Goal: Transaction & Acquisition: Download file/media

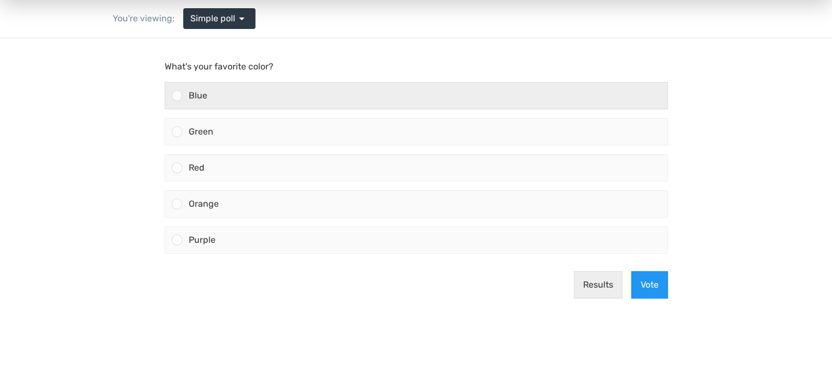
click at [177, 97] on div at bounding box center [177, 95] width 10 height 10
click at [177, 96] on input "Blue" at bounding box center [177, 96] width 0 height 0
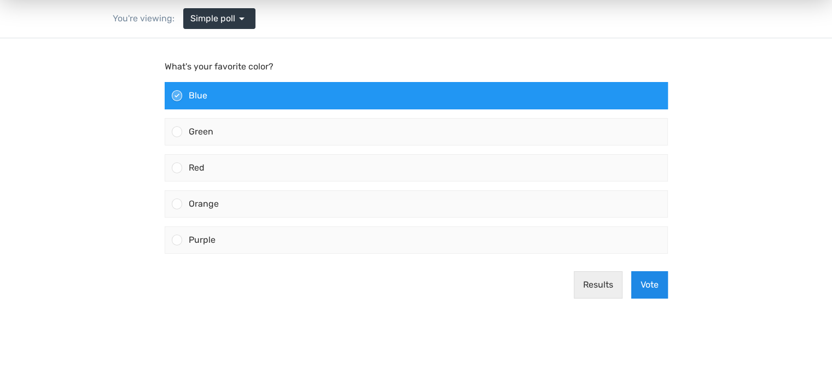
click at [648, 288] on button "Vote" at bounding box center [649, 284] width 37 height 27
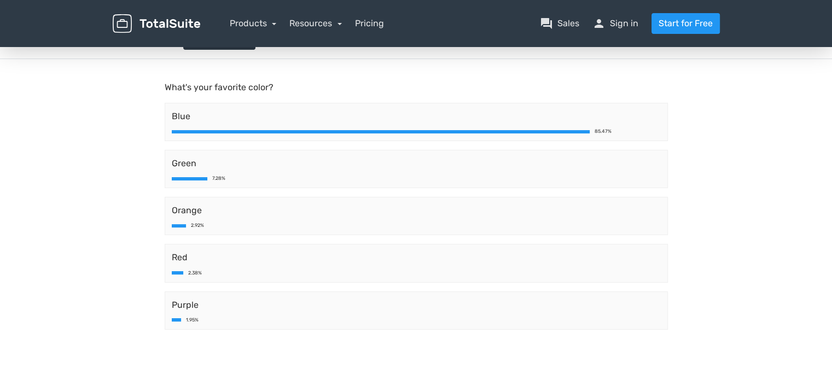
scroll to position [73, 0]
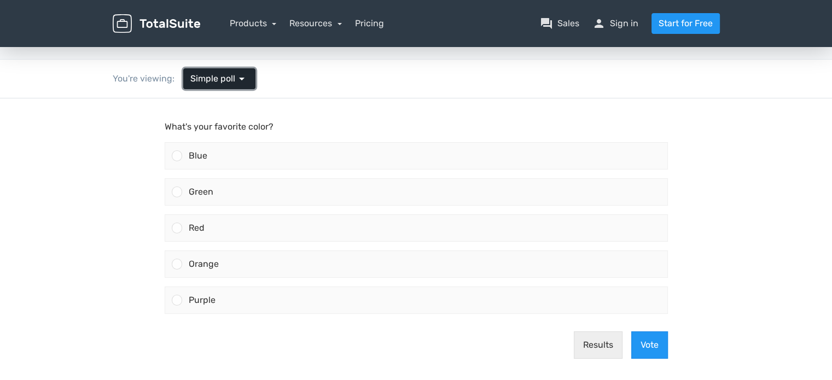
click at [238, 77] on span "arrow_drop_down" at bounding box center [241, 78] width 13 height 13
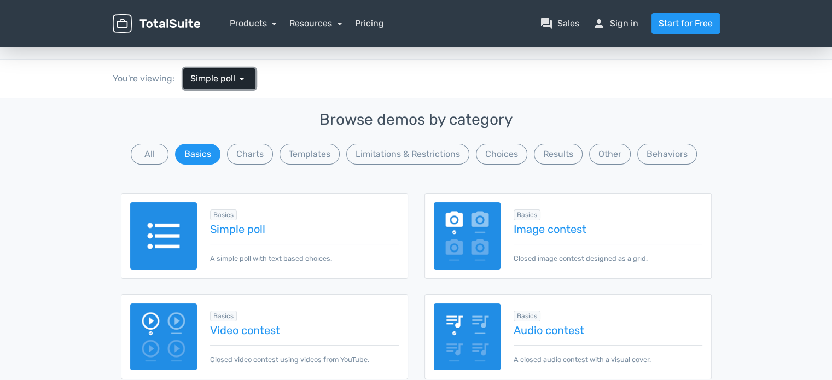
click at [238, 77] on span "arrow_drop_down" at bounding box center [241, 78] width 13 height 13
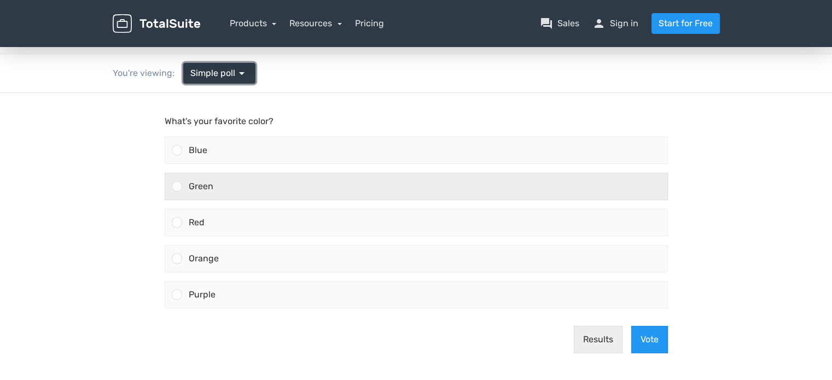
scroll to position [37, 0]
click at [176, 188] on div at bounding box center [177, 187] width 10 height 10
click at [177, 188] on input "Green" at bounding box center [177, 188] width 0 height 0
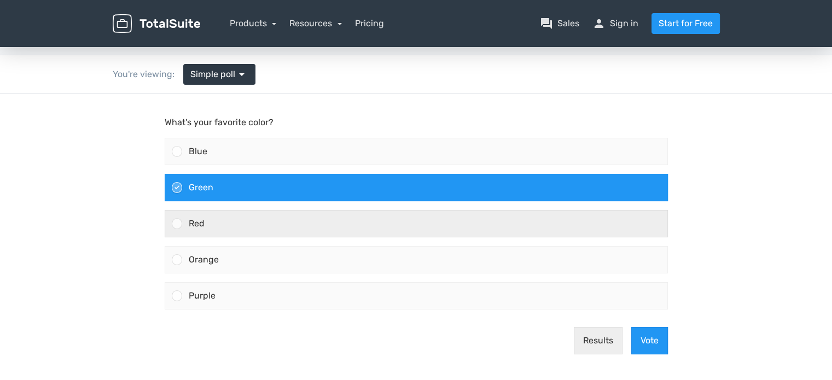
click at [175, 220] on div at bounding box center [177, 223] width 10 height 10
click at [177, 224] on input "Red" at bounding box center [177, 224] width 0 height 0
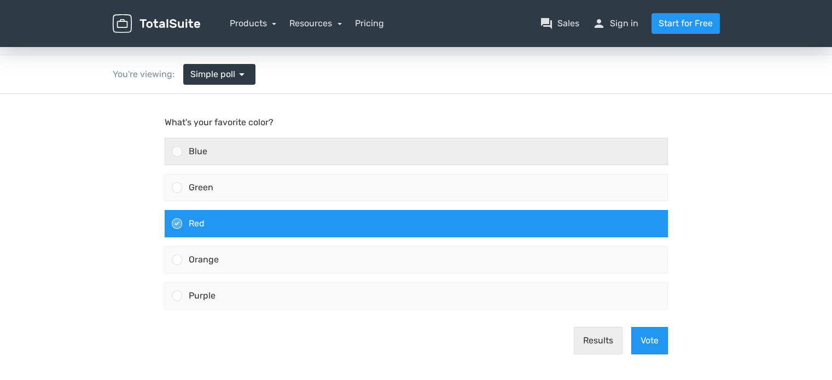
click at [178, 153] on div at bounding box center [177, 151] width 10 height 10
click at [177, 152] on input "Blue" at bounding box center [177, 152] width 0 height 0
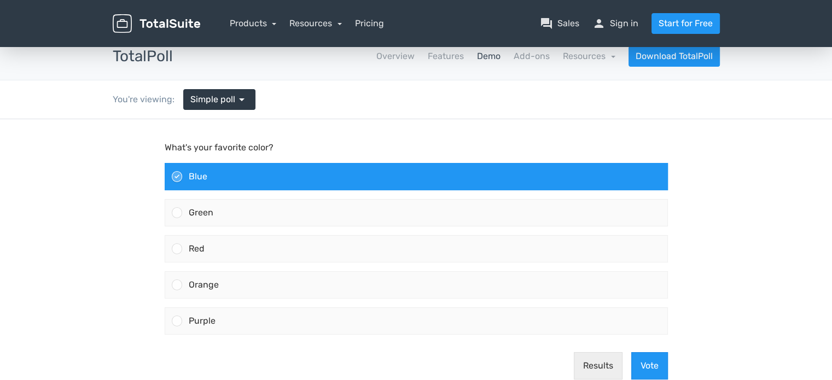
scroll to position [0, 0]
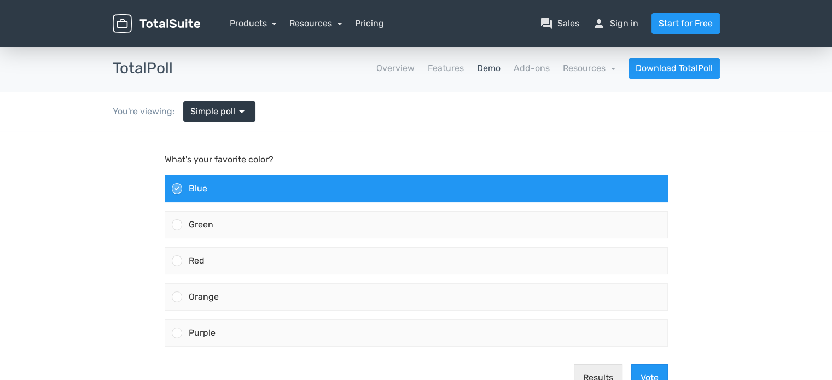
click at [741, 37] on header "menu Products TotalPoll WordPress Poll and Contest Plugin" at bounding box center [416, 23] width 832 height 47
click at [688, 24] on link "Start for Free" at bounding box center [685, 23] width 68 height 21
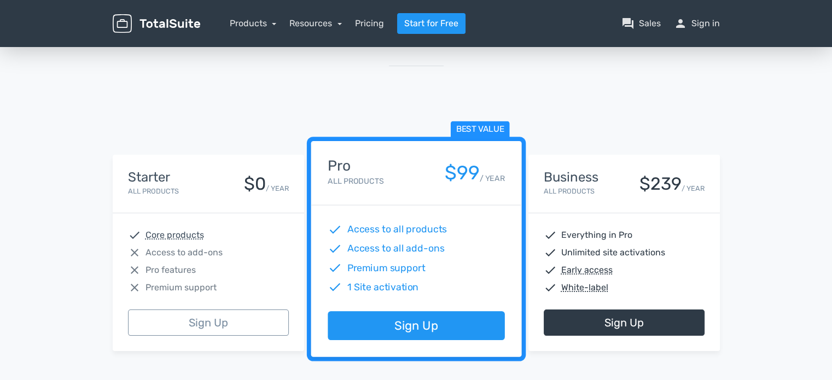
scroll to position [78, 0]
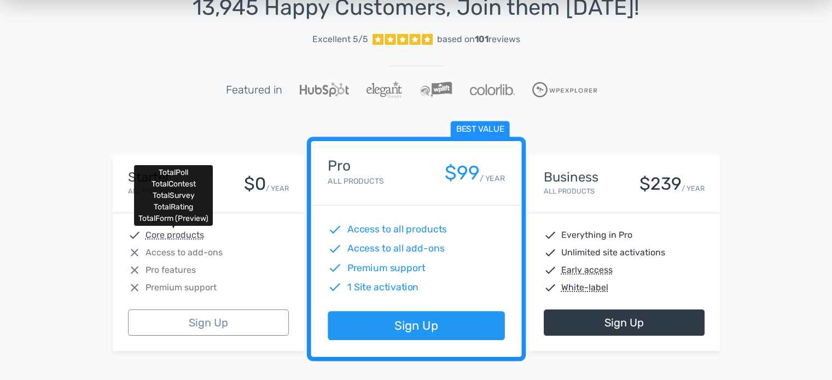
click at [184, 234] on abbr "Core products" at bounding box center [174, 235] width 59 height 13
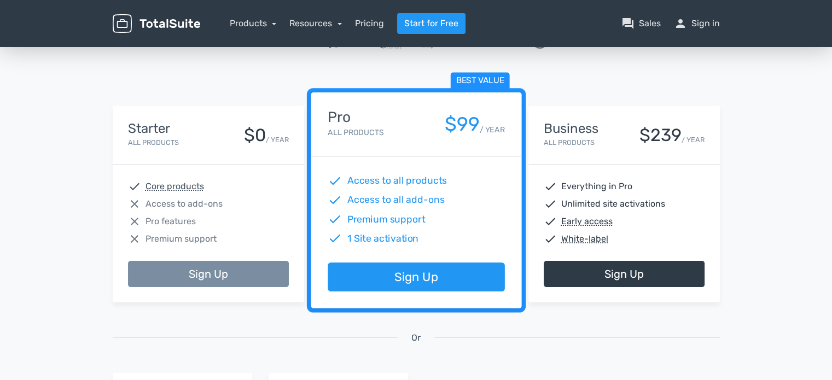
scroll to position [138, 0]
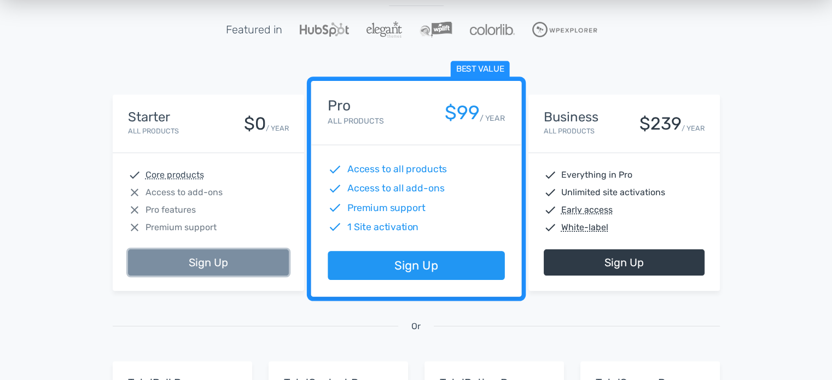
click at [208, 264] on link "Sign Up" at bounding box center [208, 262] width 161 height 26
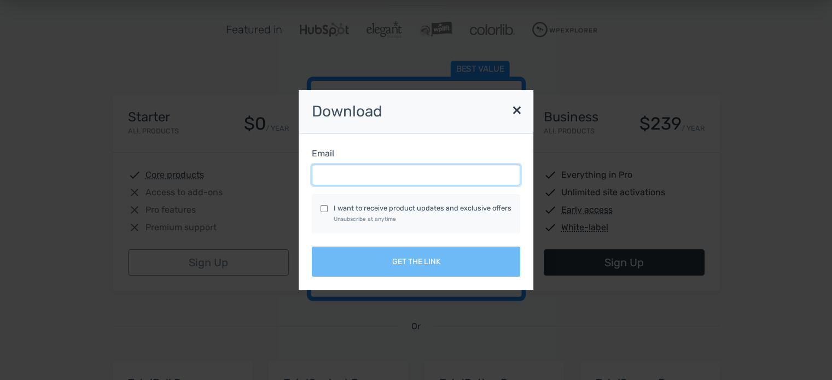
click at [331, 178] on input "Email" at bounding box center [416, 175] width 208 height 21
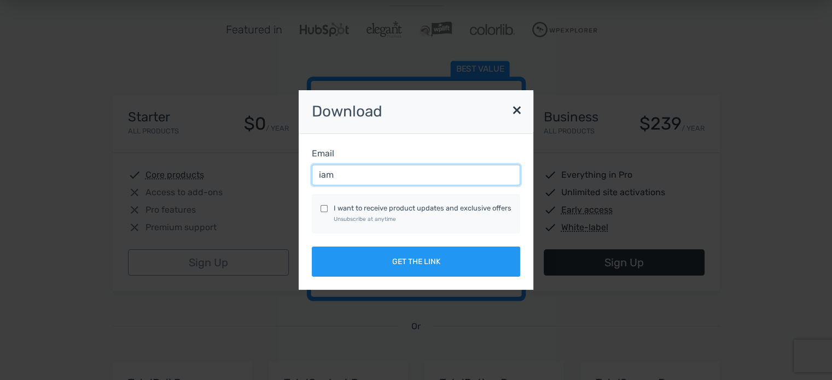
type input "[EMAIL_ADDRESS][DOMAIN_NAME]"
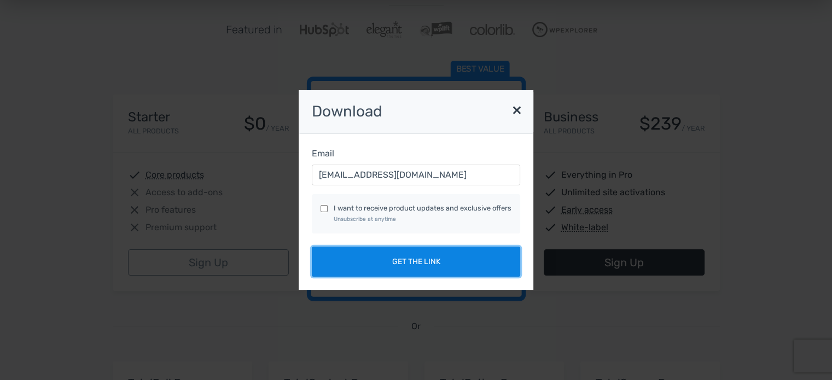
click at [396, 262] on button "Get the link" at bounding box center [416, 262] width 208 height 30
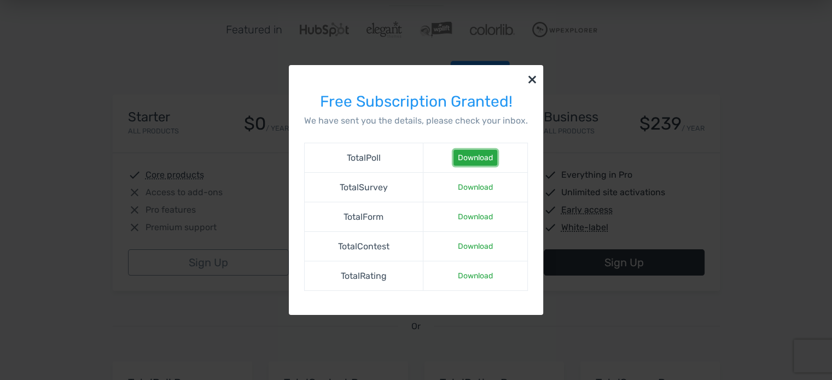
click at [476, 160] on link "Download" at bounding box center [475, 158] width 44 height 16
click at [469, 191] on link "Download" at bounding box center [475, 187] width 44 height 16
click at [472, 218] on link "Download" at bounding box center [475, 217] width 44 height 16
click at [473, 247] on link "Download" at bounding box center [475, 246] width 44 height 16
click at [473, 279] on link "Download" at bounding box center [475, 276] width 44 height 16
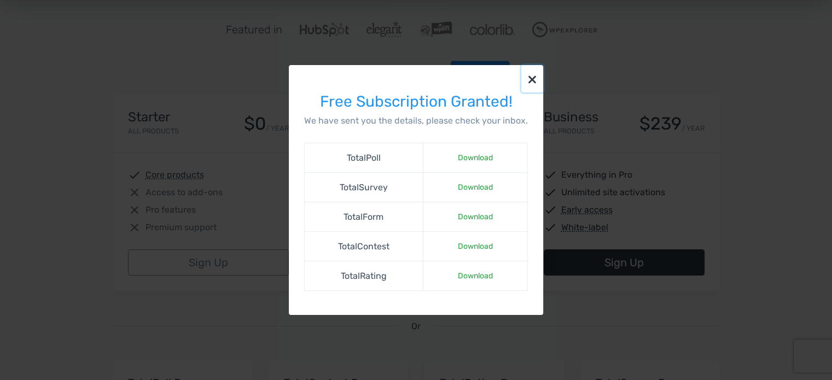
click at [530, 80] on button "×" at bounding box center [532, 78] width 22 height 27
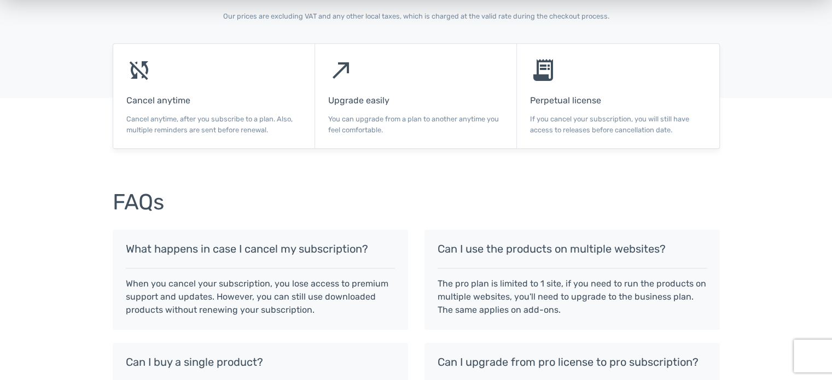
scroll to position [725, 0]
